Goal: Information Seeking & Learning: Learn about a topic

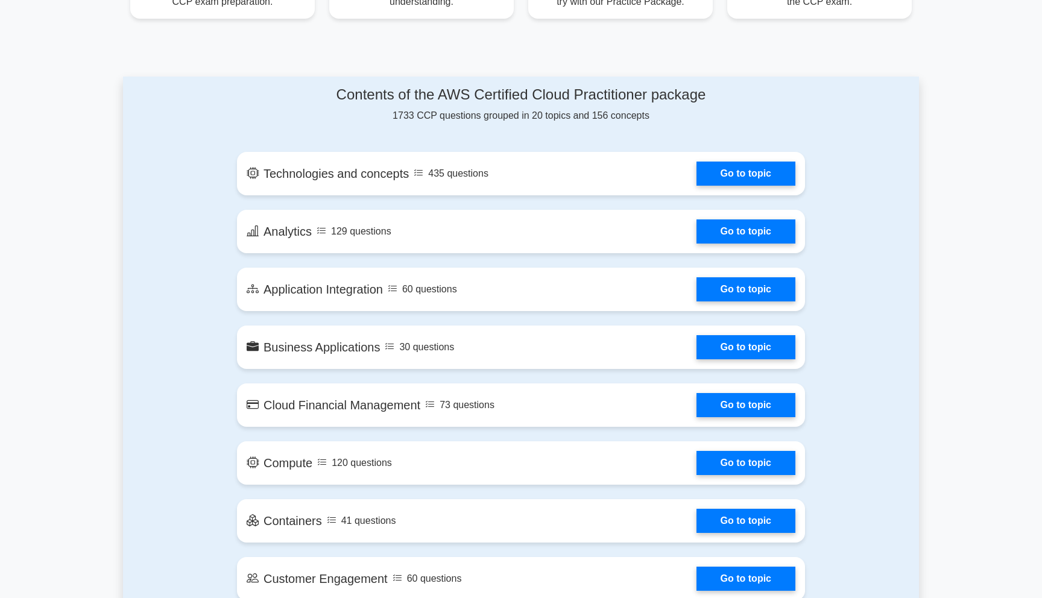
scroll to position [561, 0]
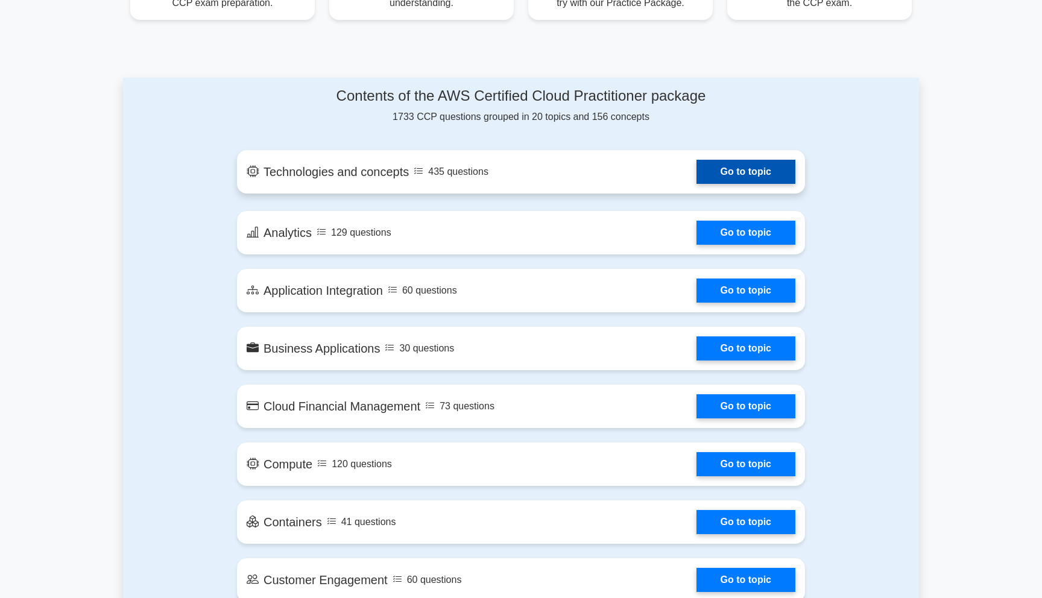
click at [696, 169] on link "Go to topic" at bounding box center [745, 172] width 99 height 24
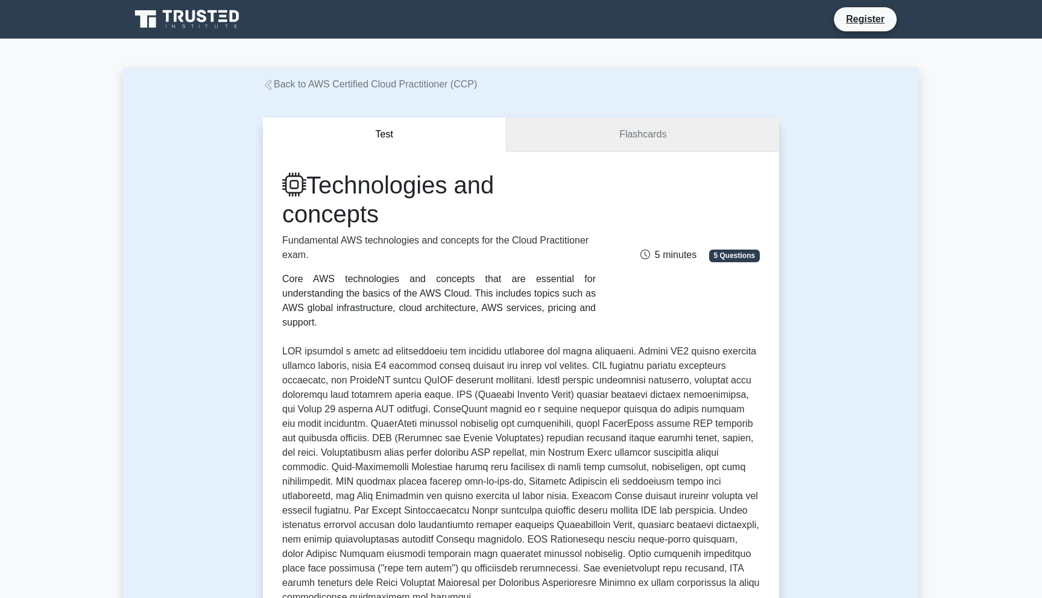
click at [661, 147] on link "Flashcards" at bounding box center [643, 135] width 273 height 34
